Goal: Task Accomplishment & Management: Manage account settings

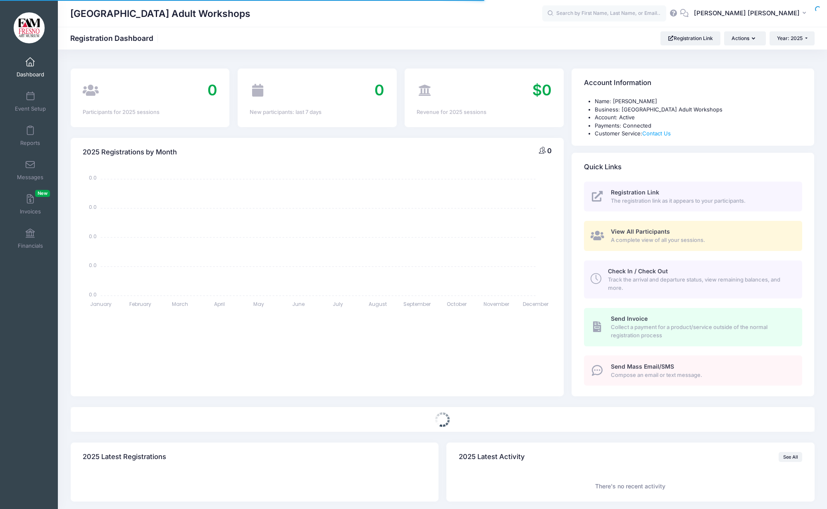
select select
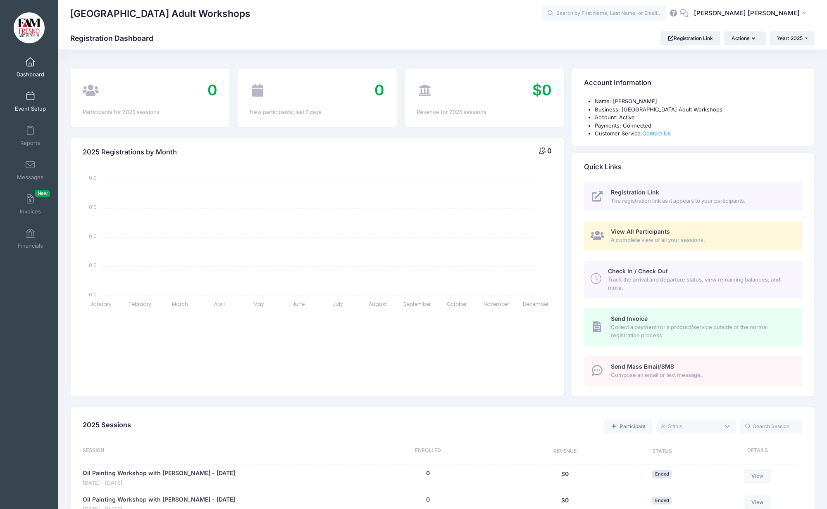
click at [30, 97] on span at bounding box center [30, 96] width 0 height 9
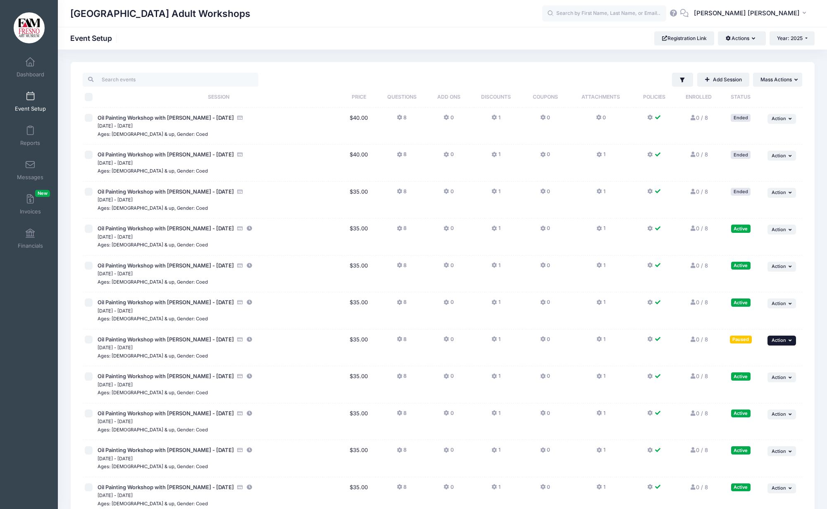
click at [789, 340] on icon "button" at bounding box center [790, 340] width 5 height 5
click at [759, 405] on link "Delete Session" at bounding box center [754, 407] width 75 height 16
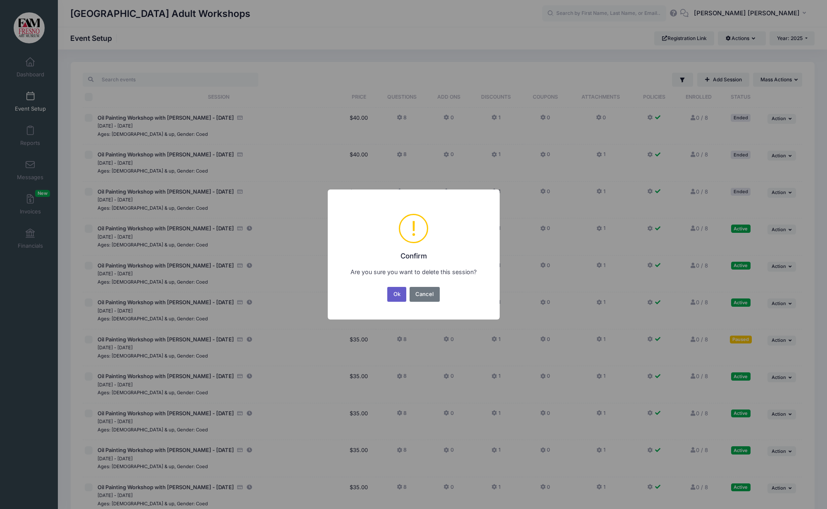
click at [394, 292] on button "Ok" at bounding box center [396, 294] width 19 height 15
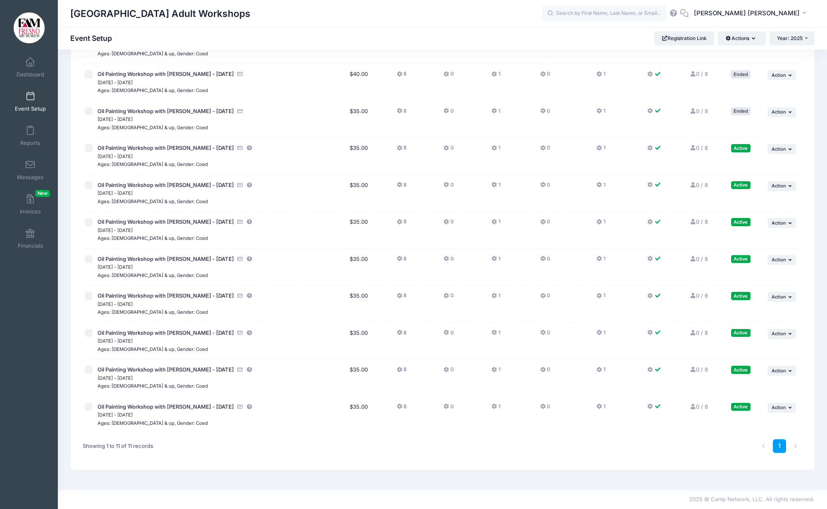
scroll to position [80, 0]
